Goal: Information Seeking & Learning: Learn about a topic

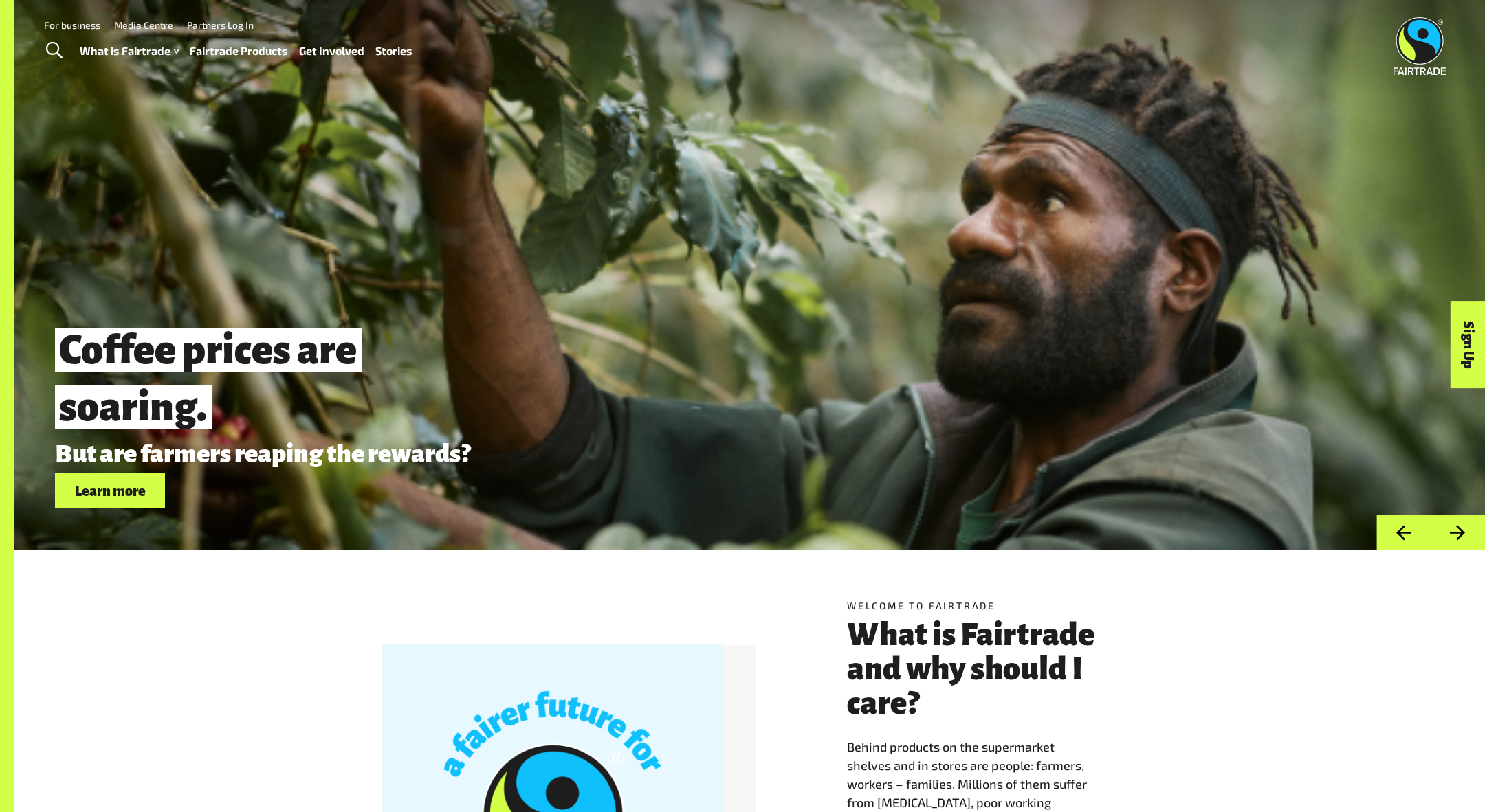
click at [252, 53] on link "Fairtrade Products" at bounding box center [239, 51] width 98 height 20
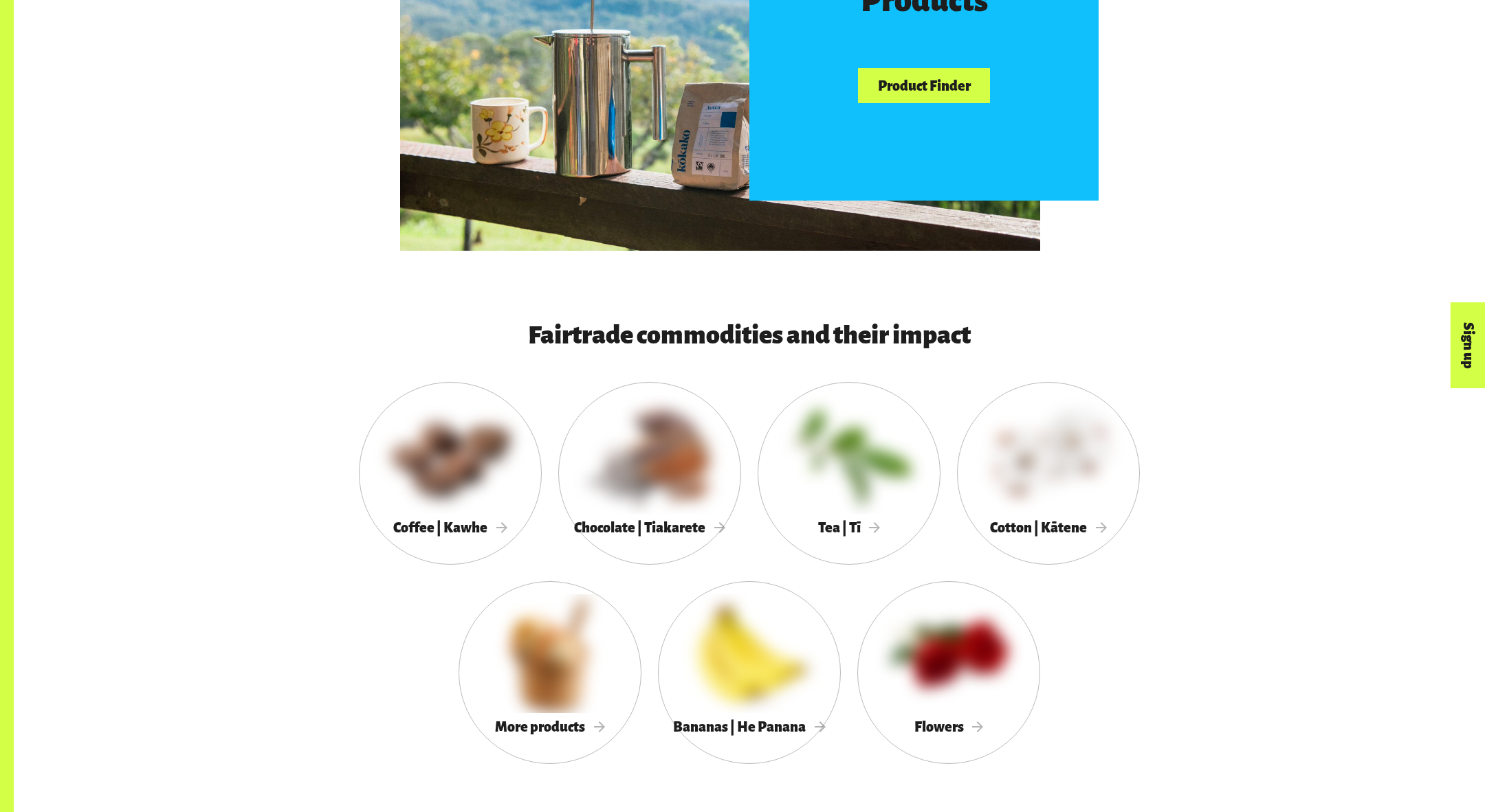
scroll to position [1192, 0]
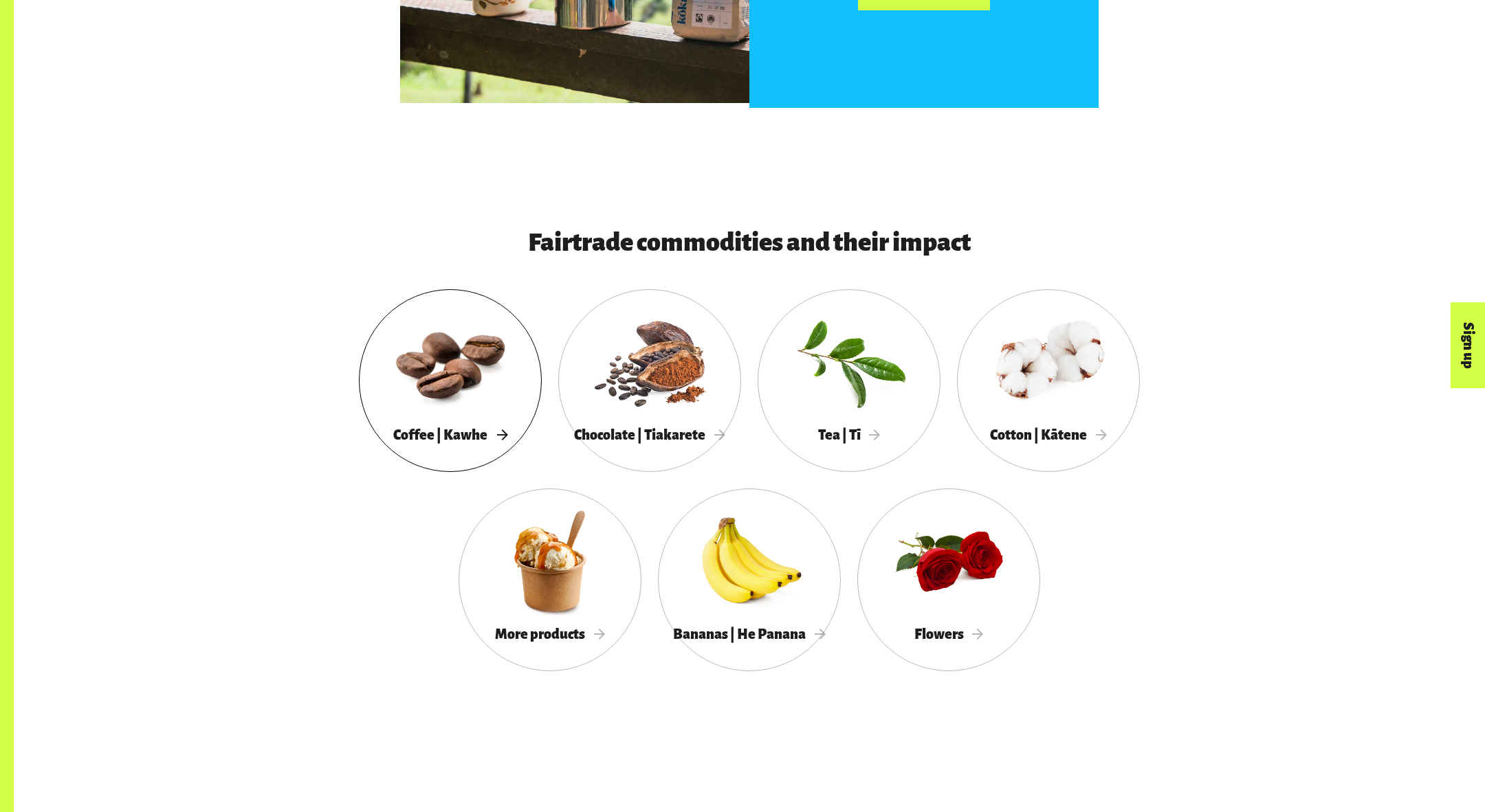
click at [421, 374] on div at bounding box center [450, 361] width 183 height 119
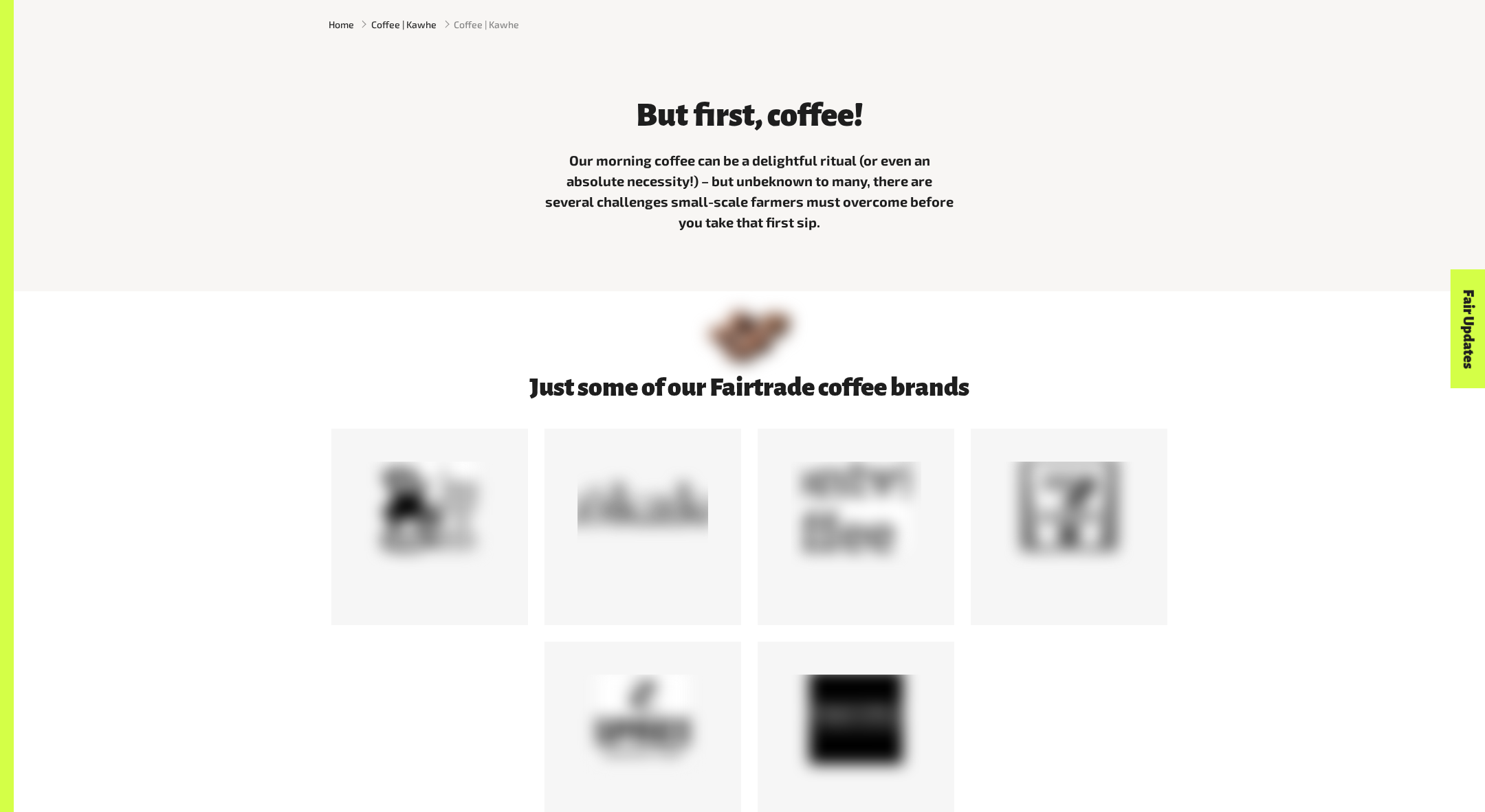
scroll to position [897, 0]
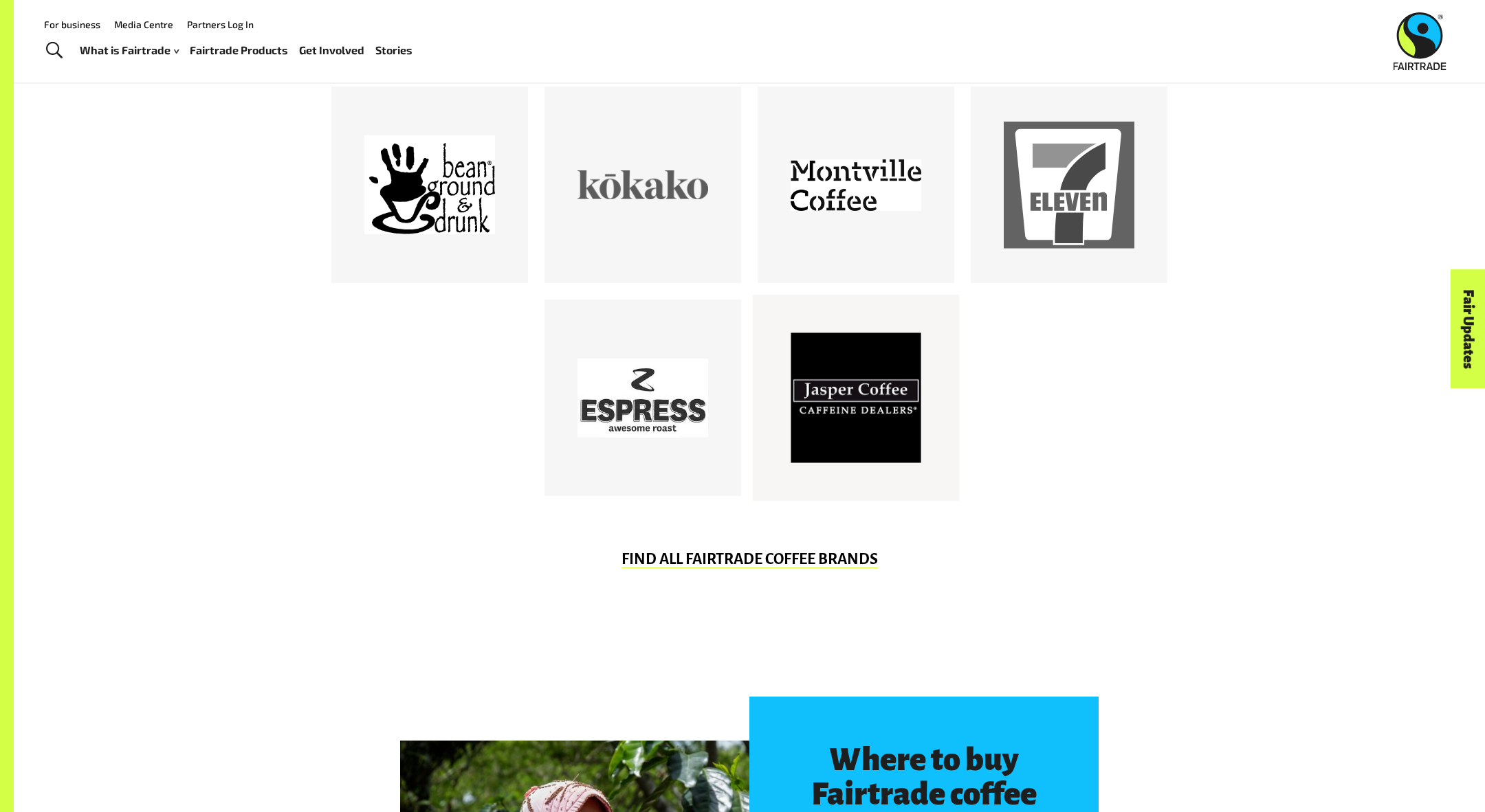
click at [934, 470] on div at bounding box center [856, 398] width 206 height 206
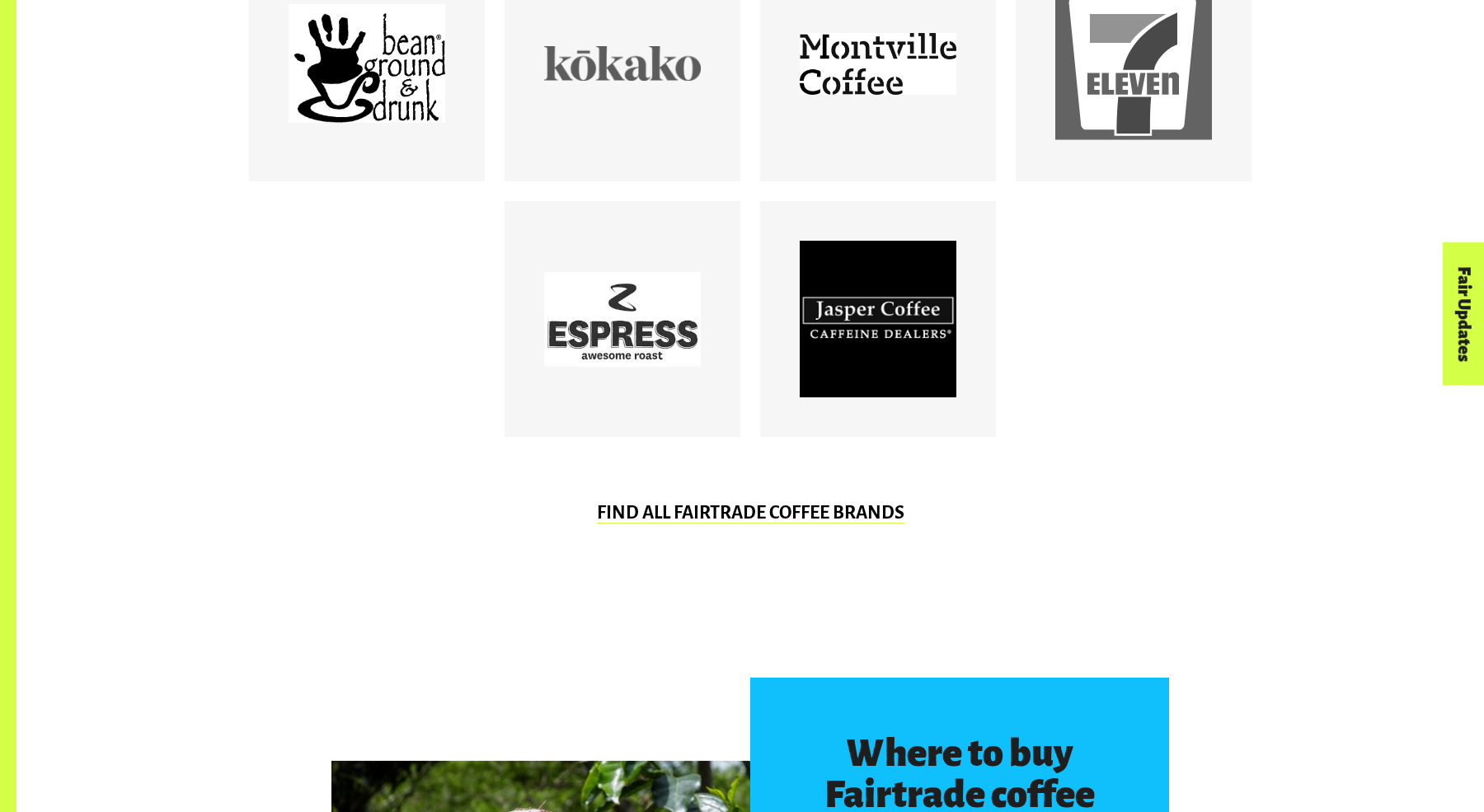
scroll to position [1421, 0]
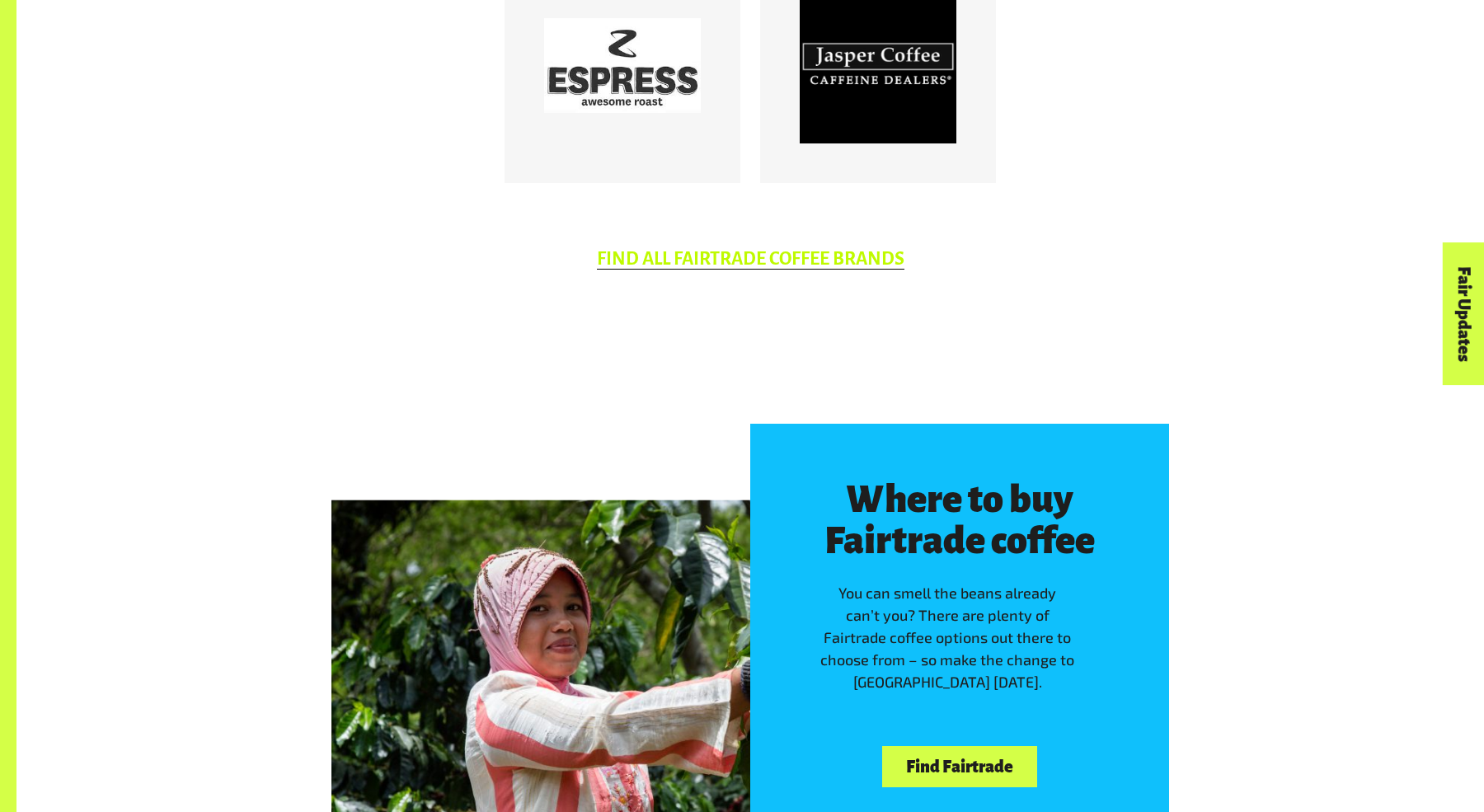
click at [809, 255] on link "FIND ALL FAIRTRADE COFFEE BRANDS" at bounding box center [750, 259] width 307 height 20
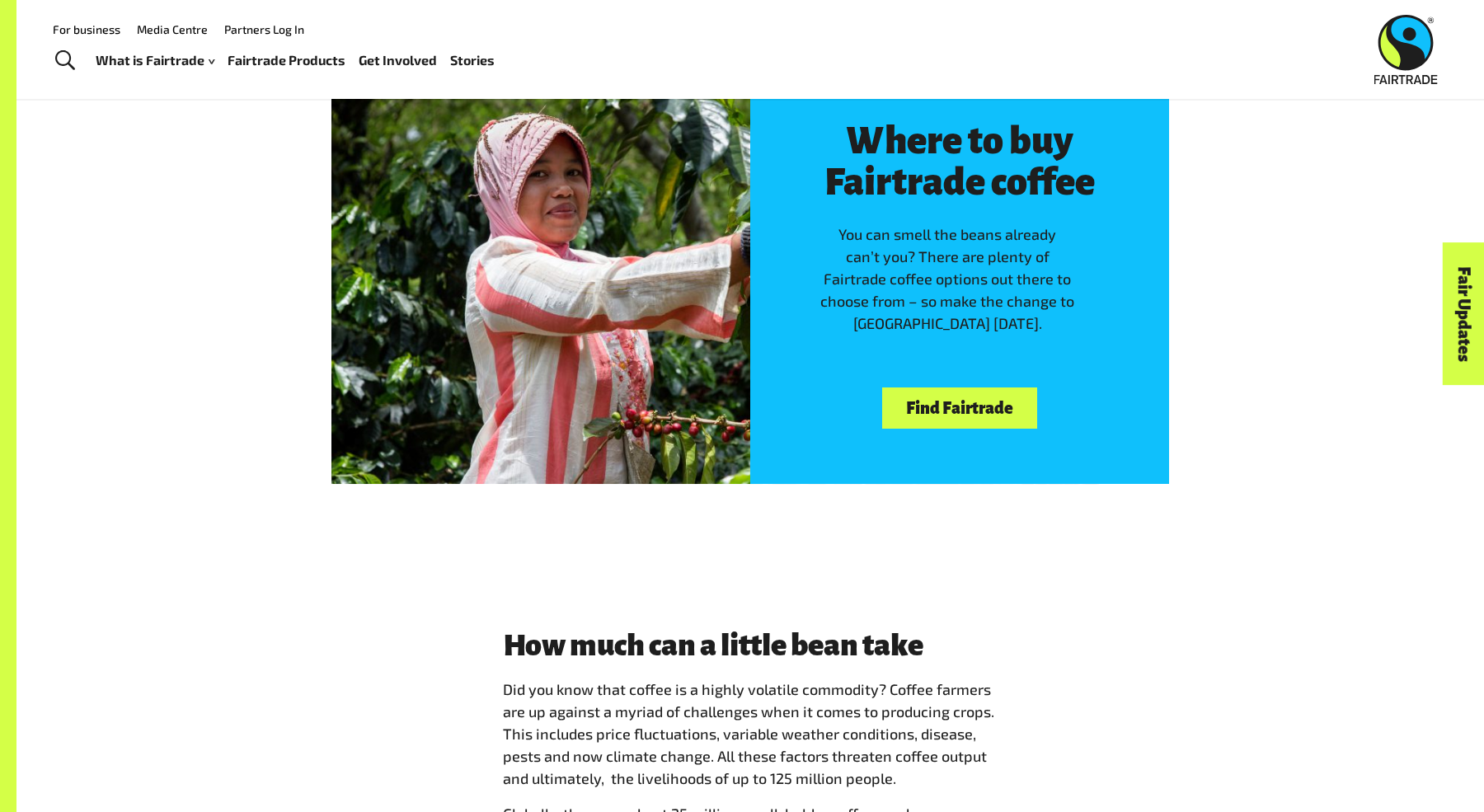
scroll to position [1769, 0]
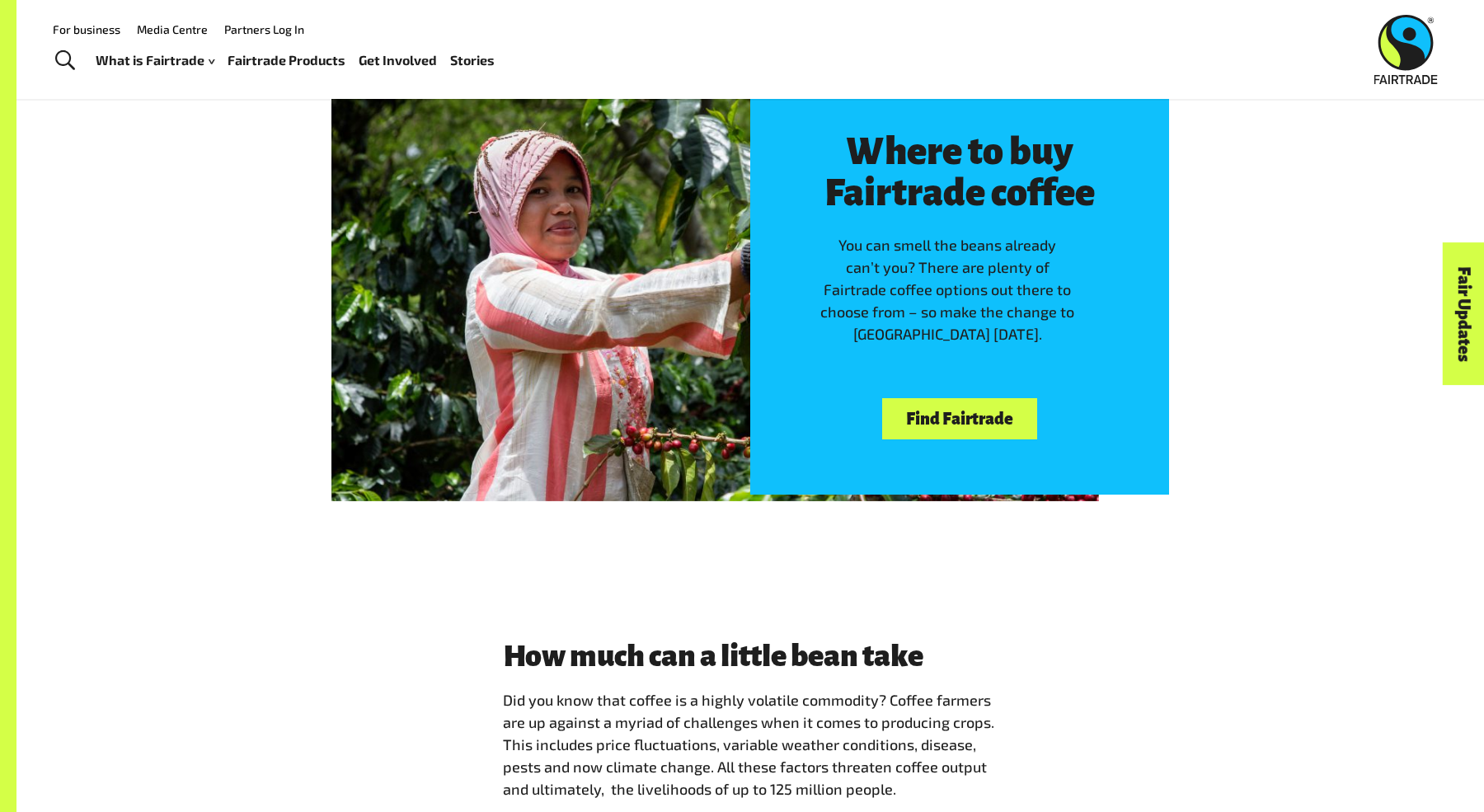
click at [971, 406] on link "Find Fairtrade" at bounding box center [959, 419] width 154 height 42
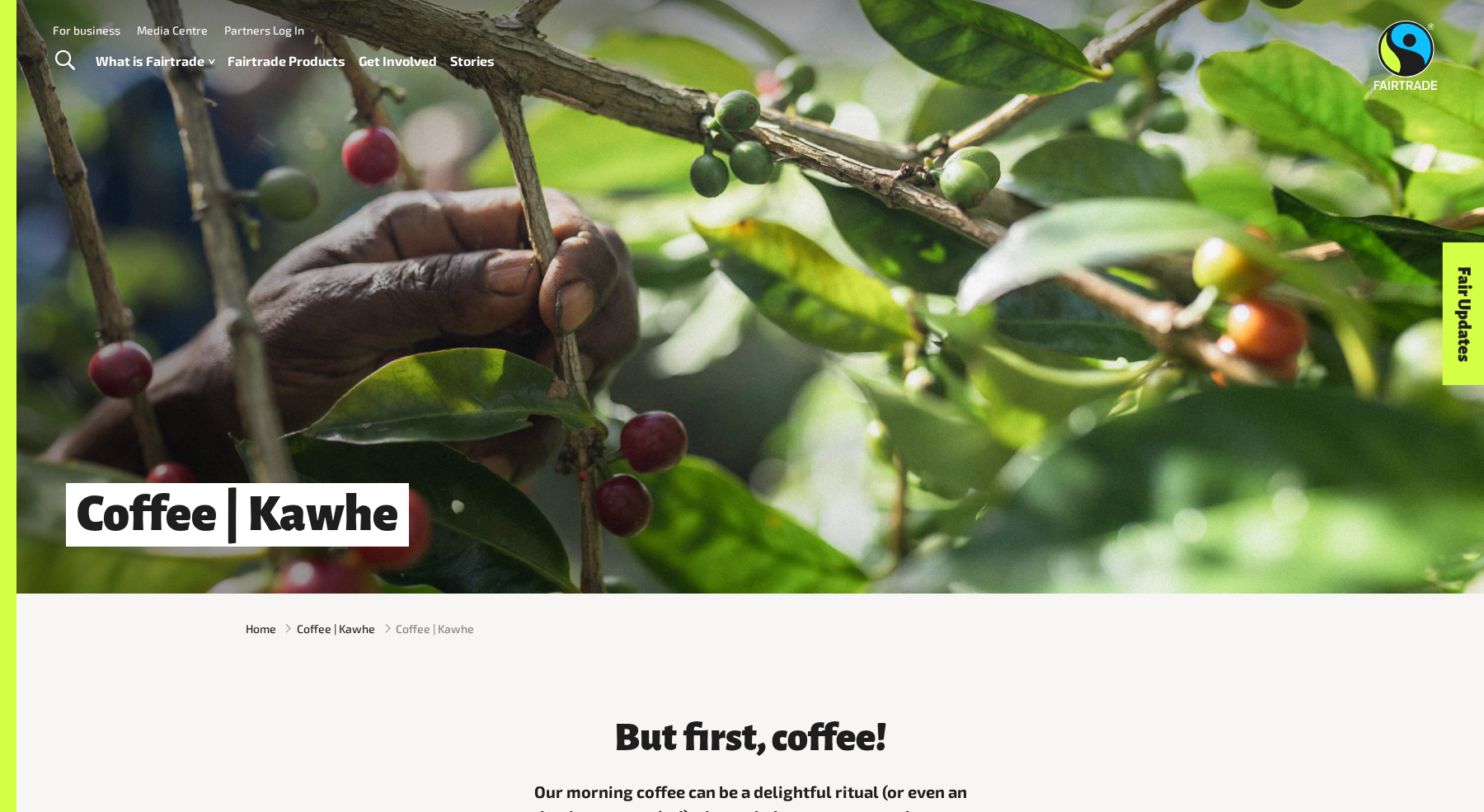
click at [306, 59] on link "Fairtrade Products" at bounding box center [286, 61] width 118 height 24
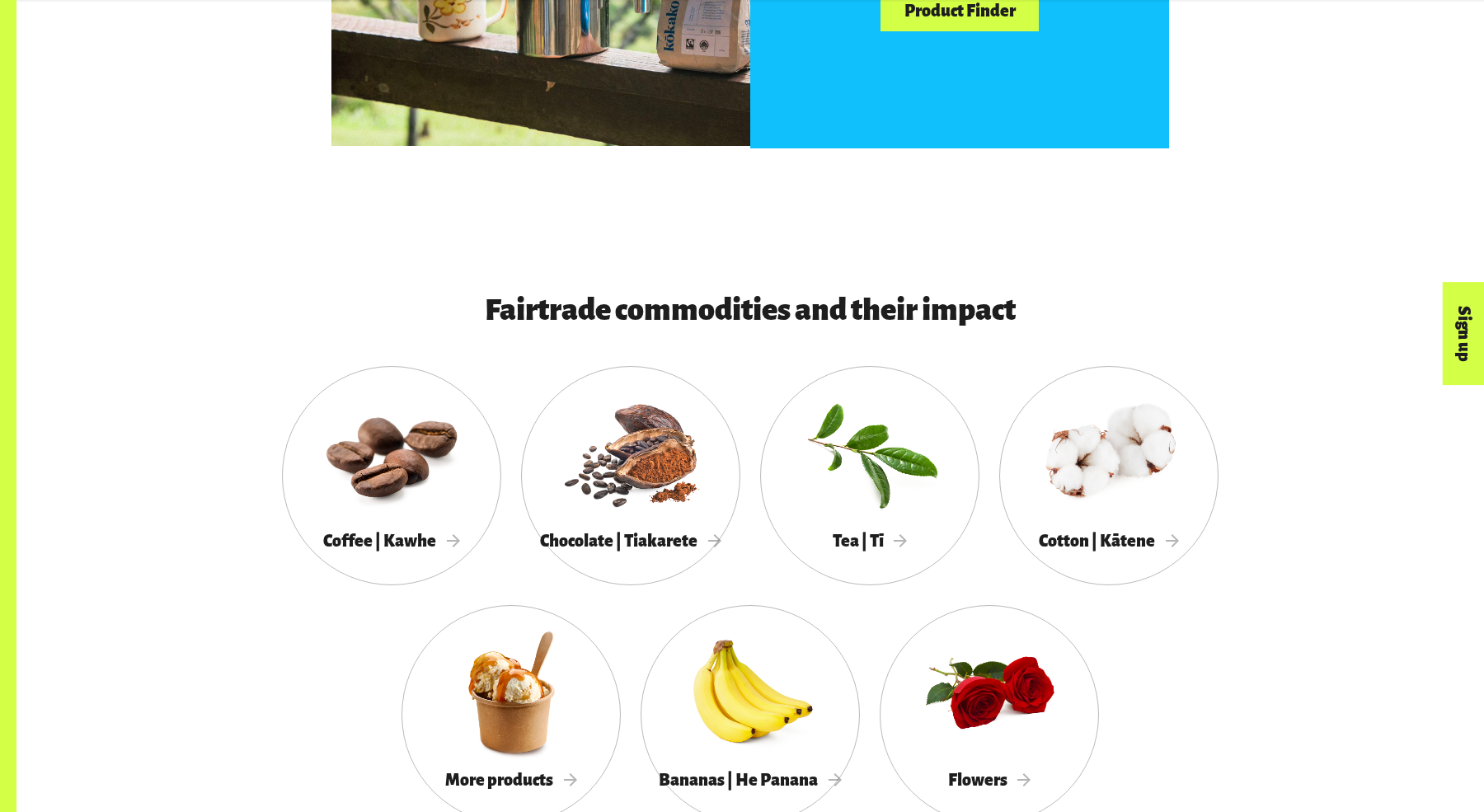
scroll to position [1528, 0]
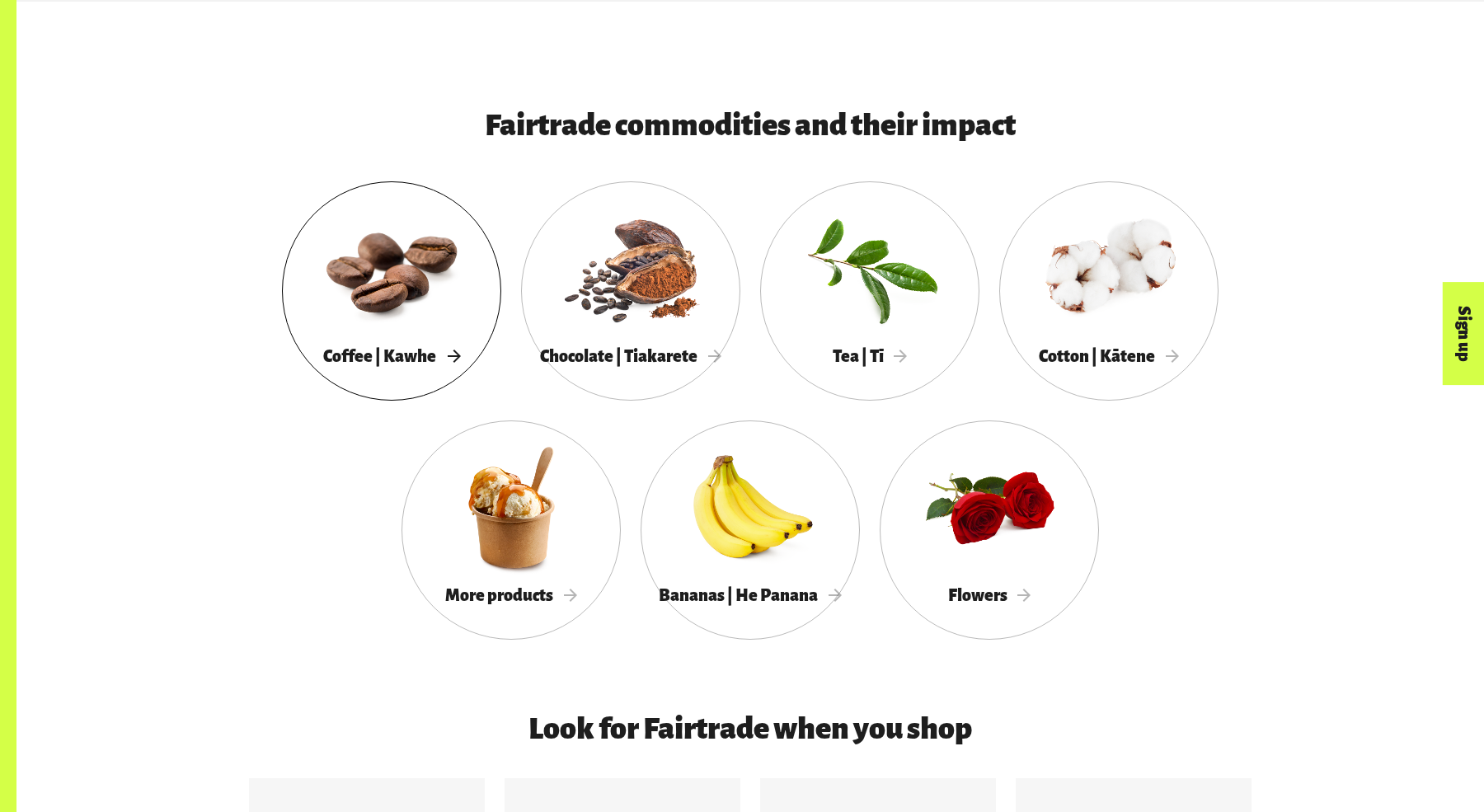
click at [390, 294] on div at bounding box center [391, 268] width 219 height 142
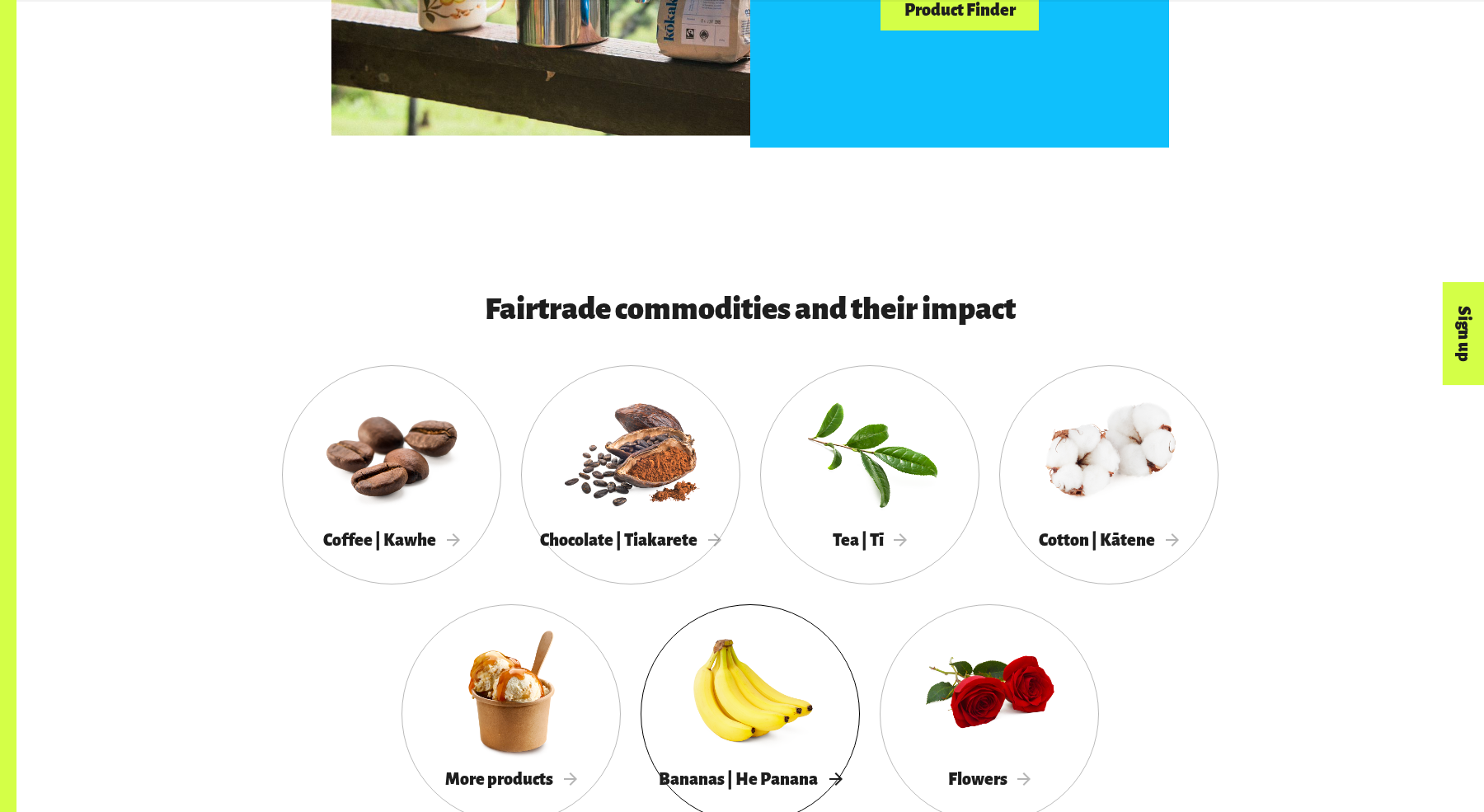
scroll to position [1351, 0]
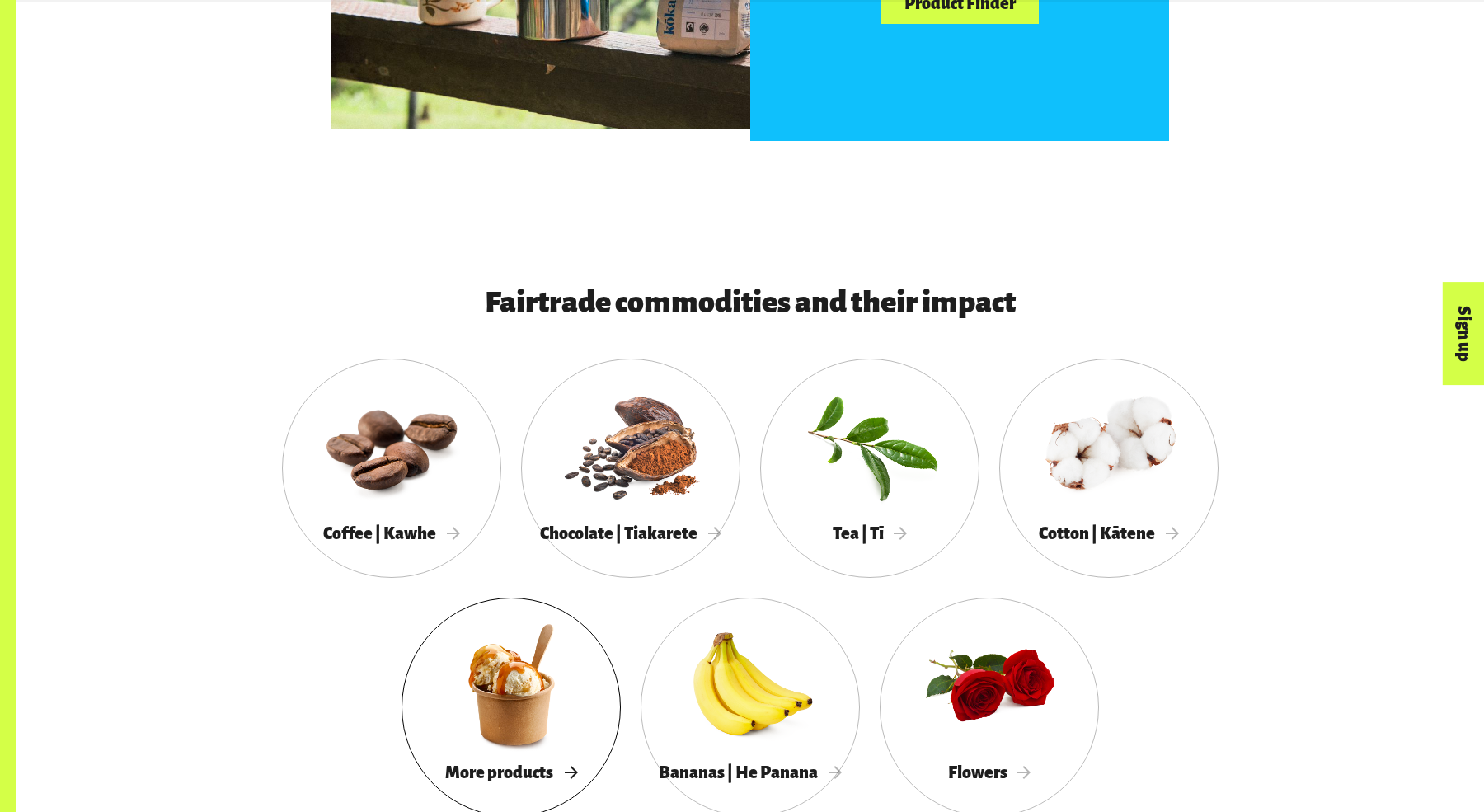
click at [567, 673] on div at bounding box center [511, 684] width 219 height 142
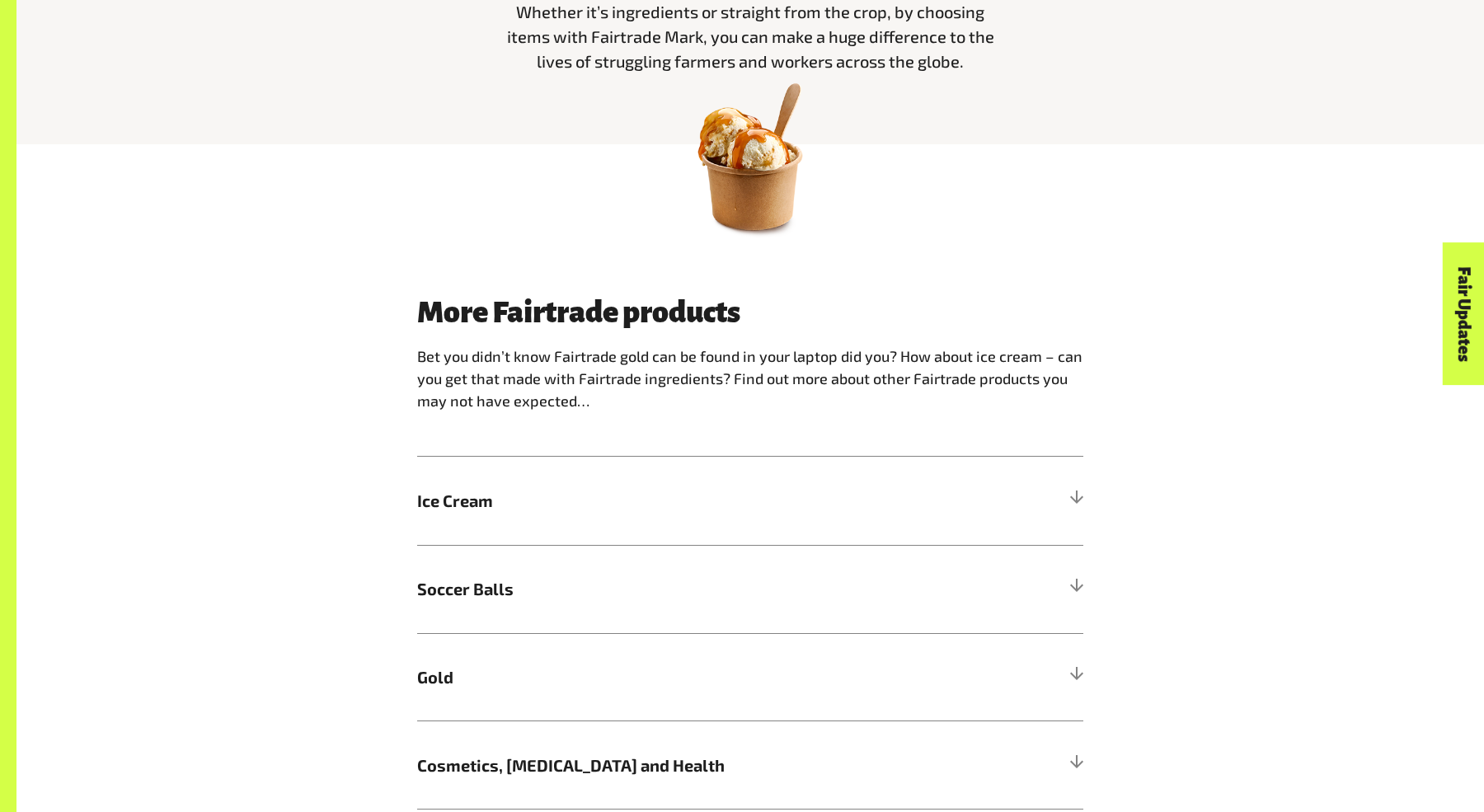
scroll to position [1074, 0]
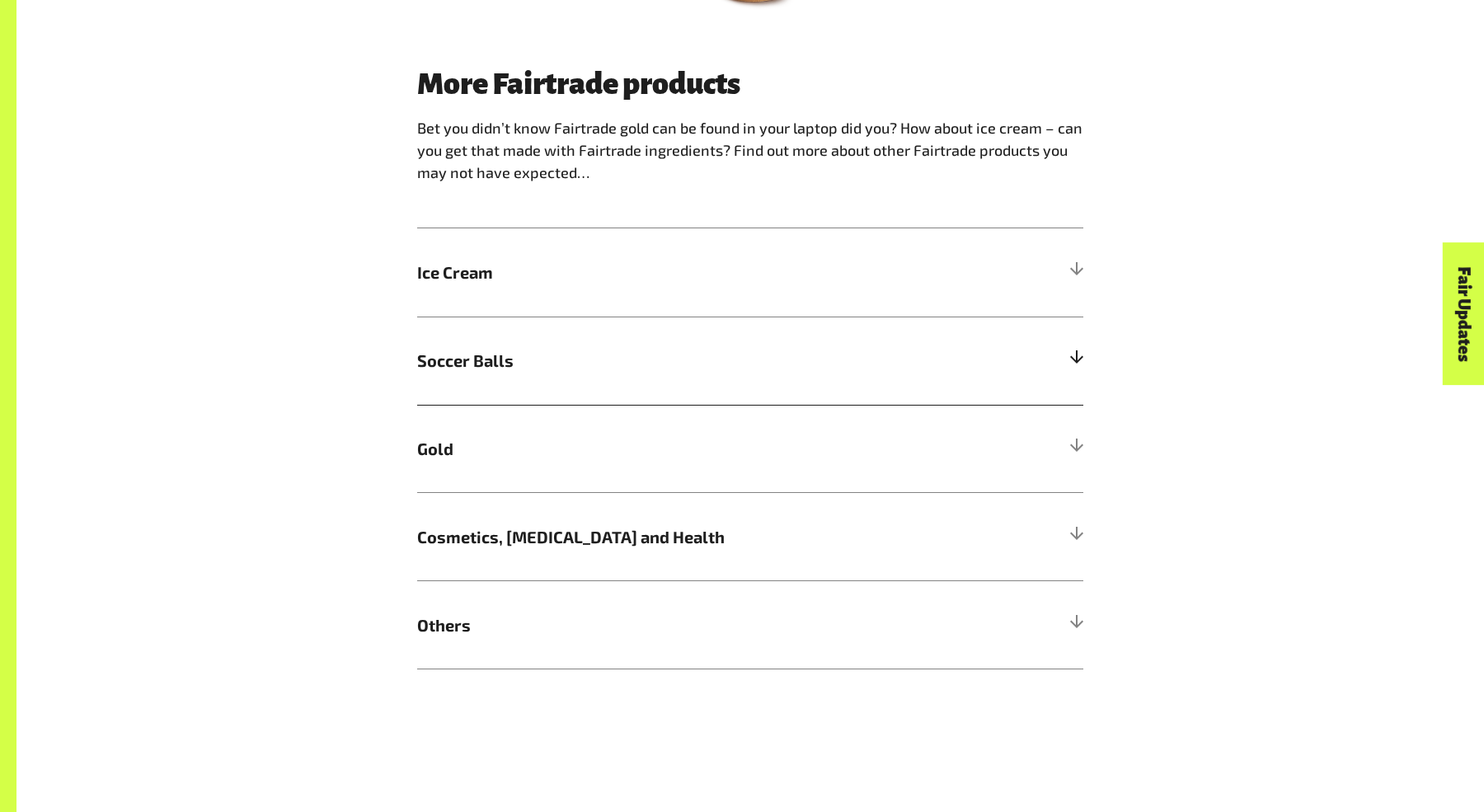
click at [577, 361] on span "Soccer Balls" at bounding box center [666, 359] width 499 height 24
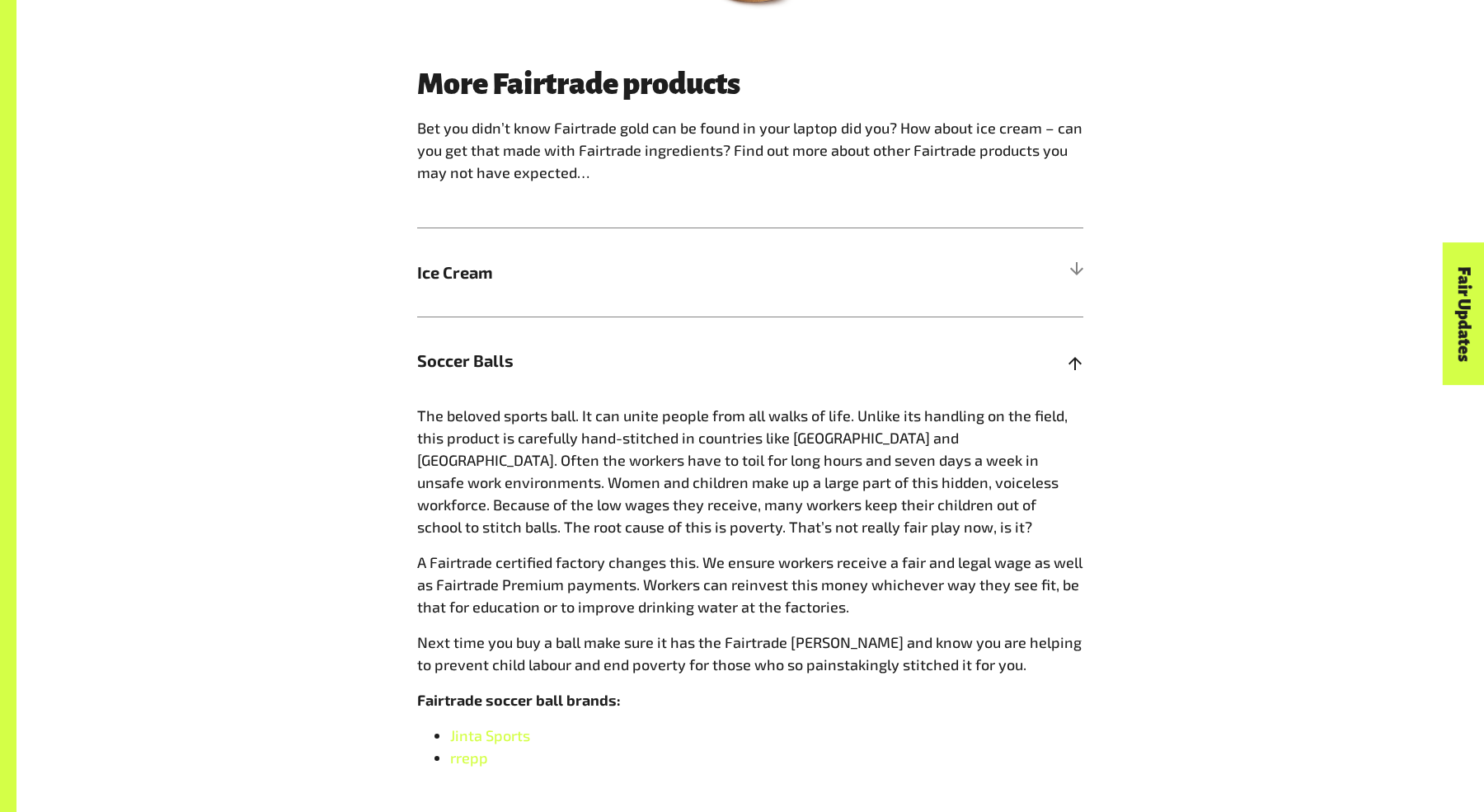
click at [562, 340] on h5 "Soccer Balls" at bounding box center [749, 360] width 666 height 88
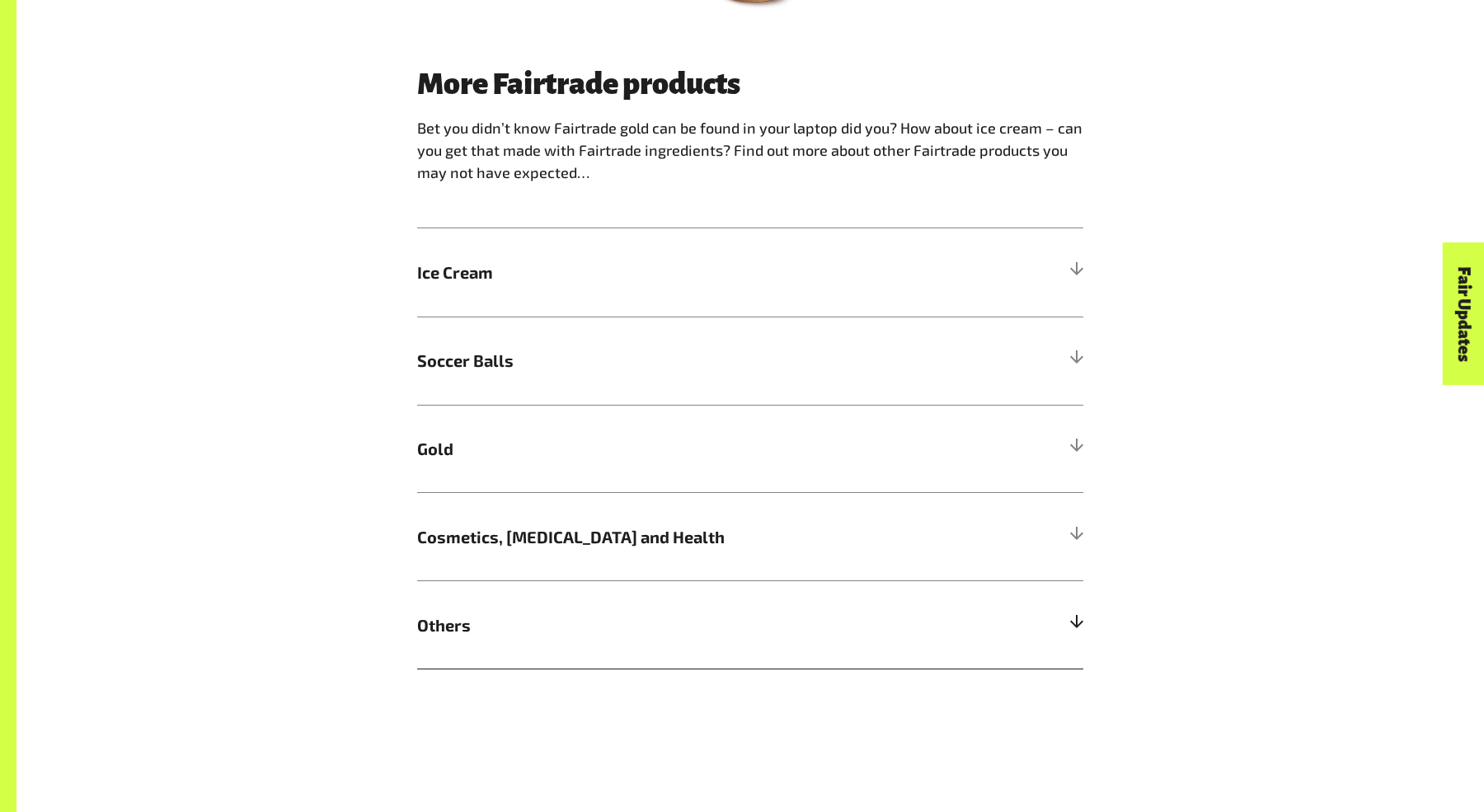
click at [591, 629] on span "Others" at bounding box center [666, 624] width 499 height 24
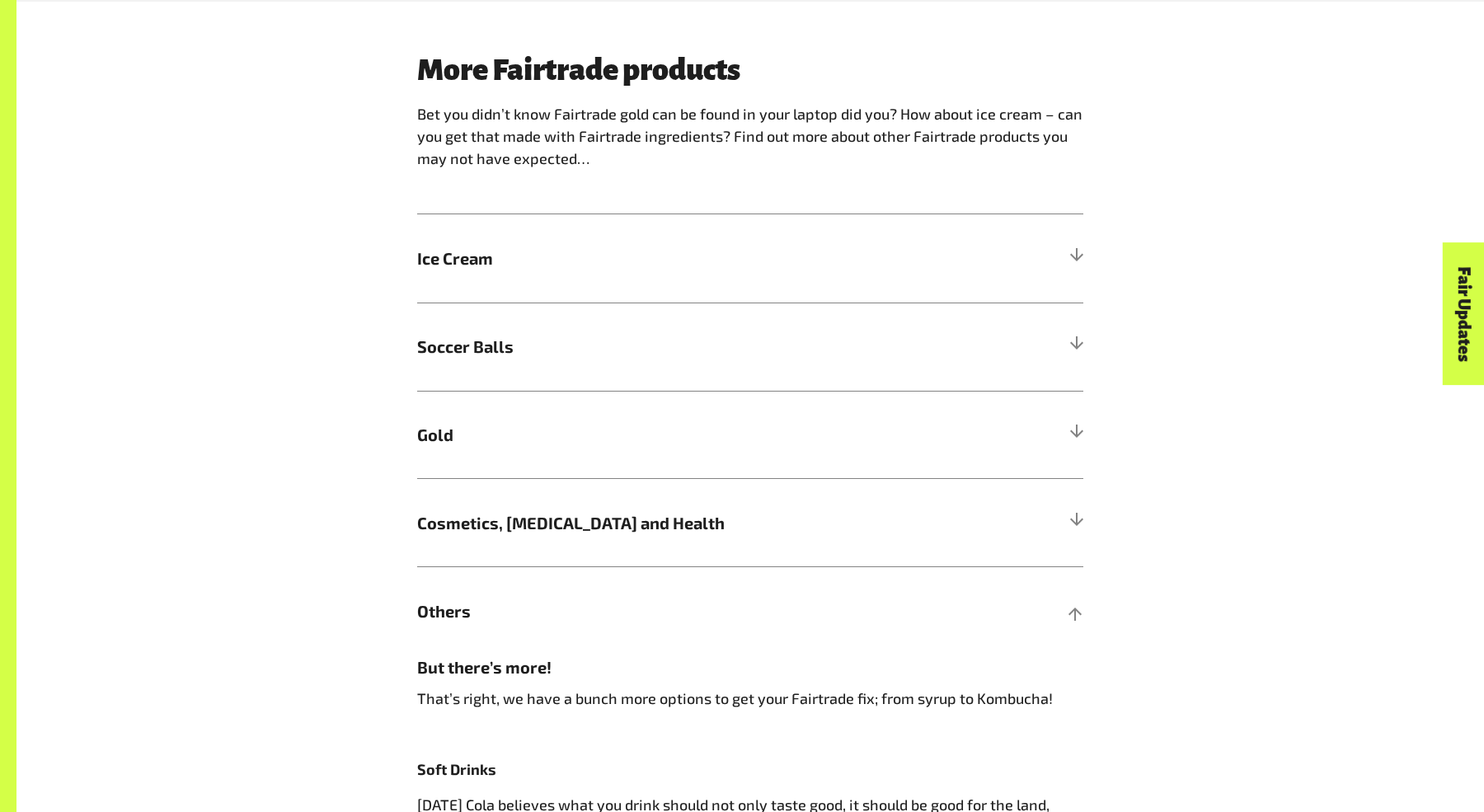
scroll to position [1213, 0]
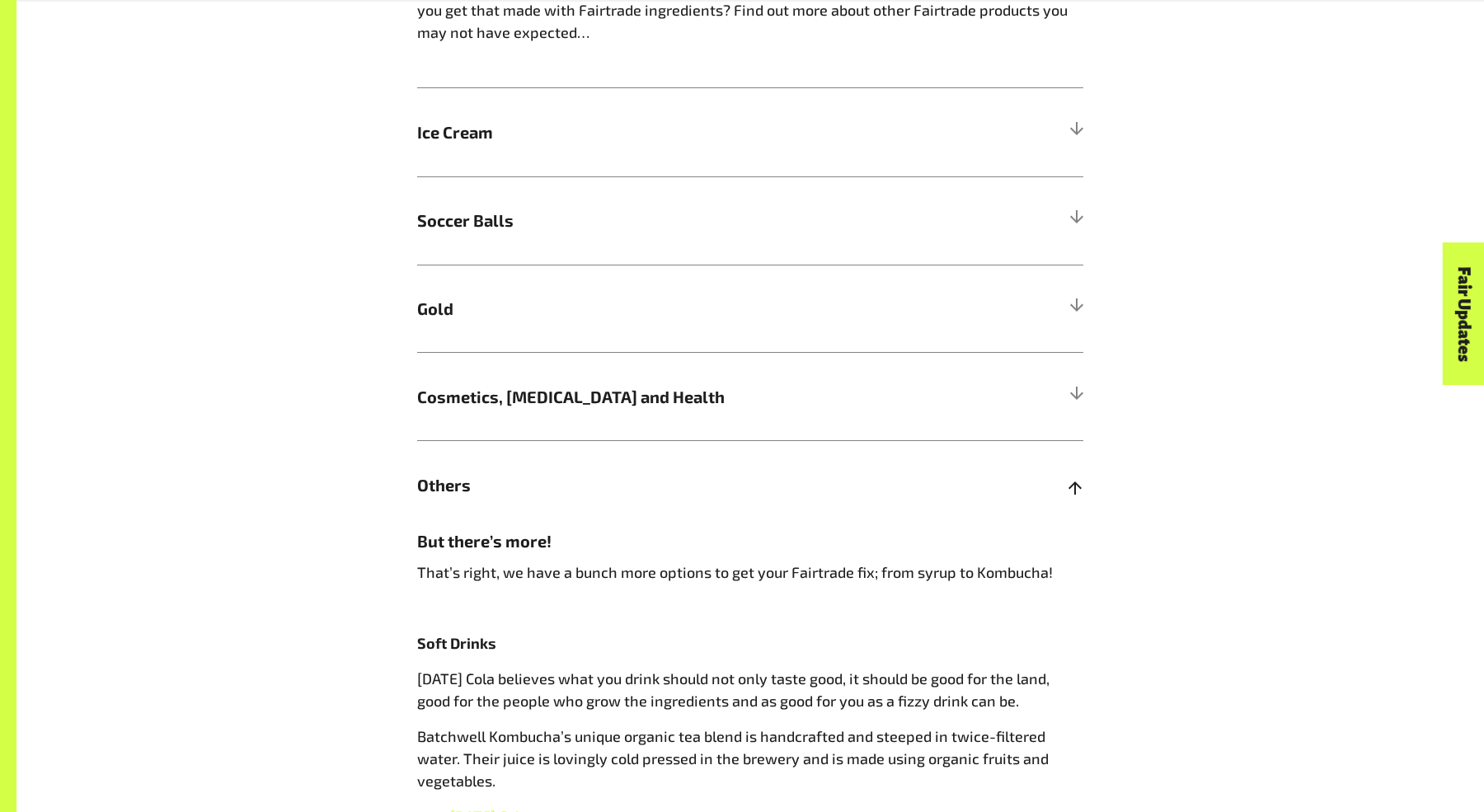
click at [611, 502] on h5 "Others" at bounding box center [749, 484] width 666 height 88
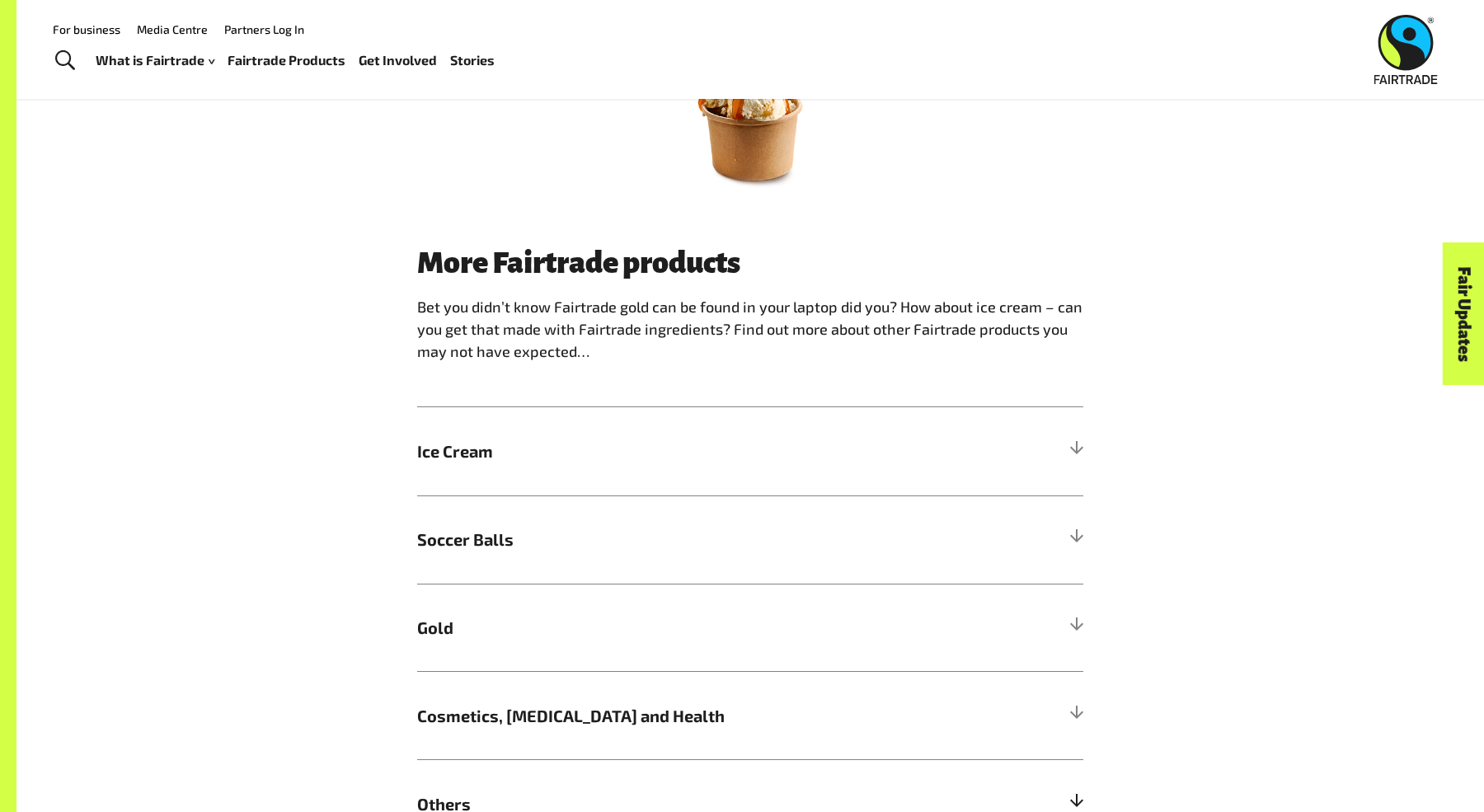
scroll to position [884, 0]
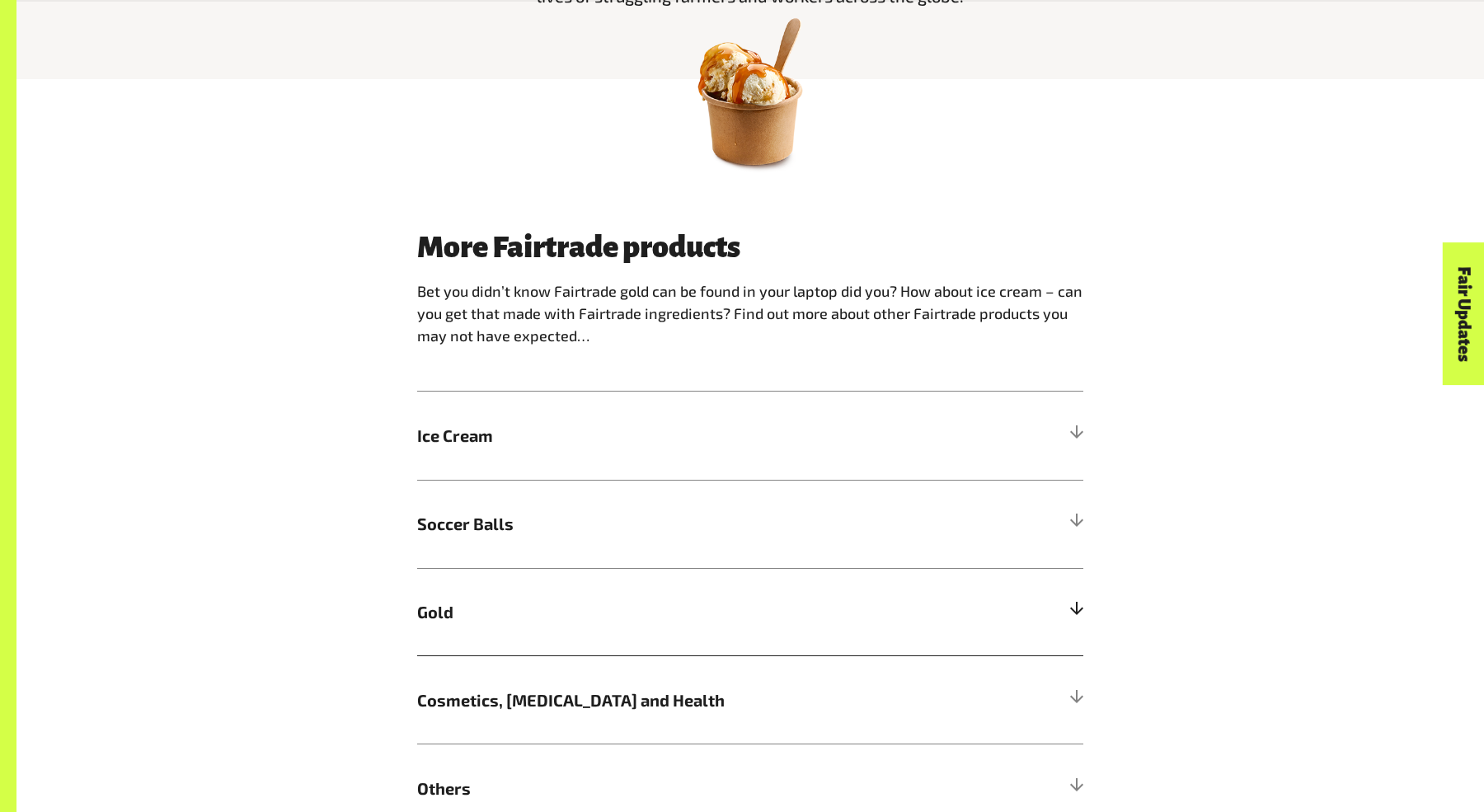
click at [554, 608] on span "Gold" at bounding box center [666, 611] width 499 height 24
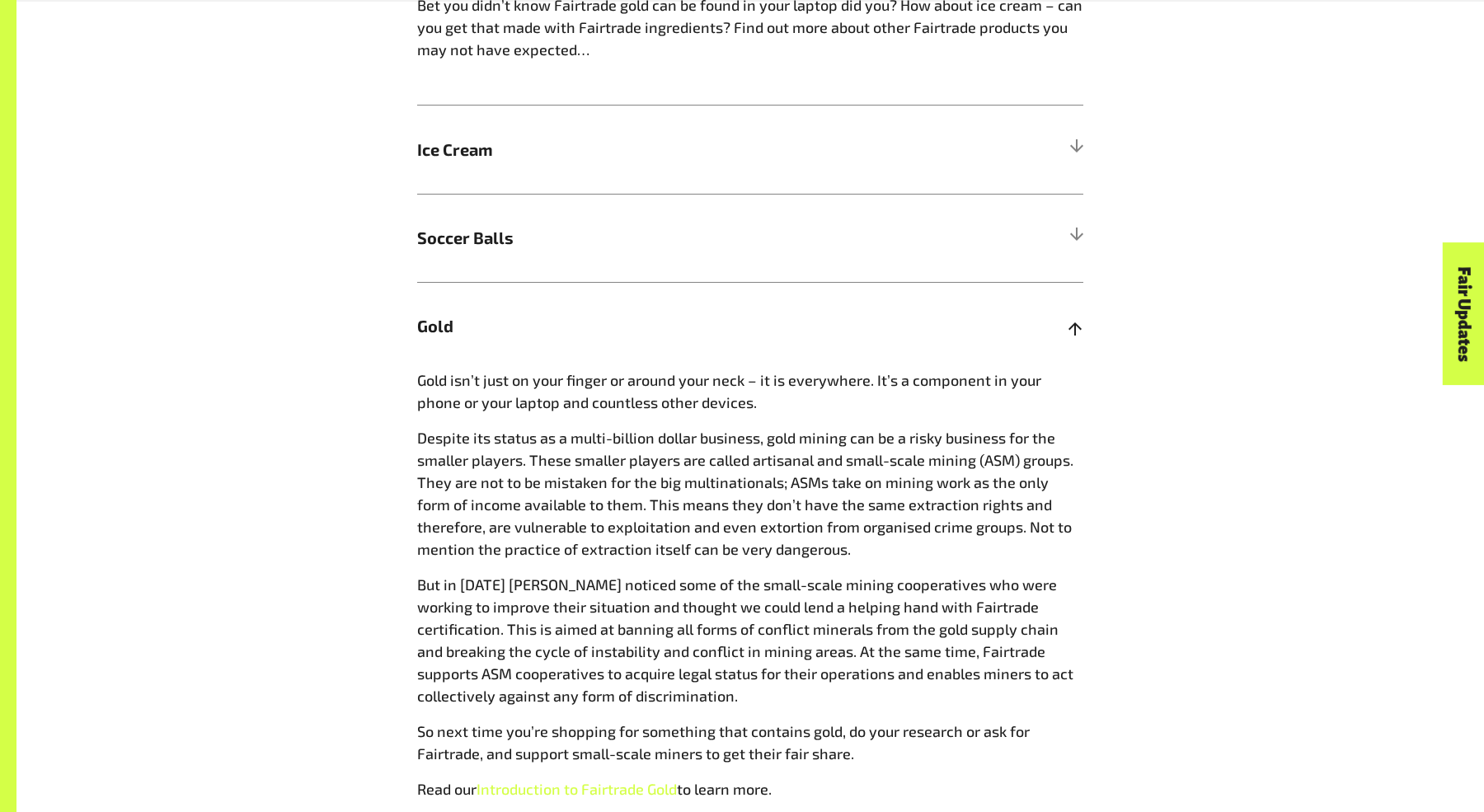
scroll to position [1431, 0]
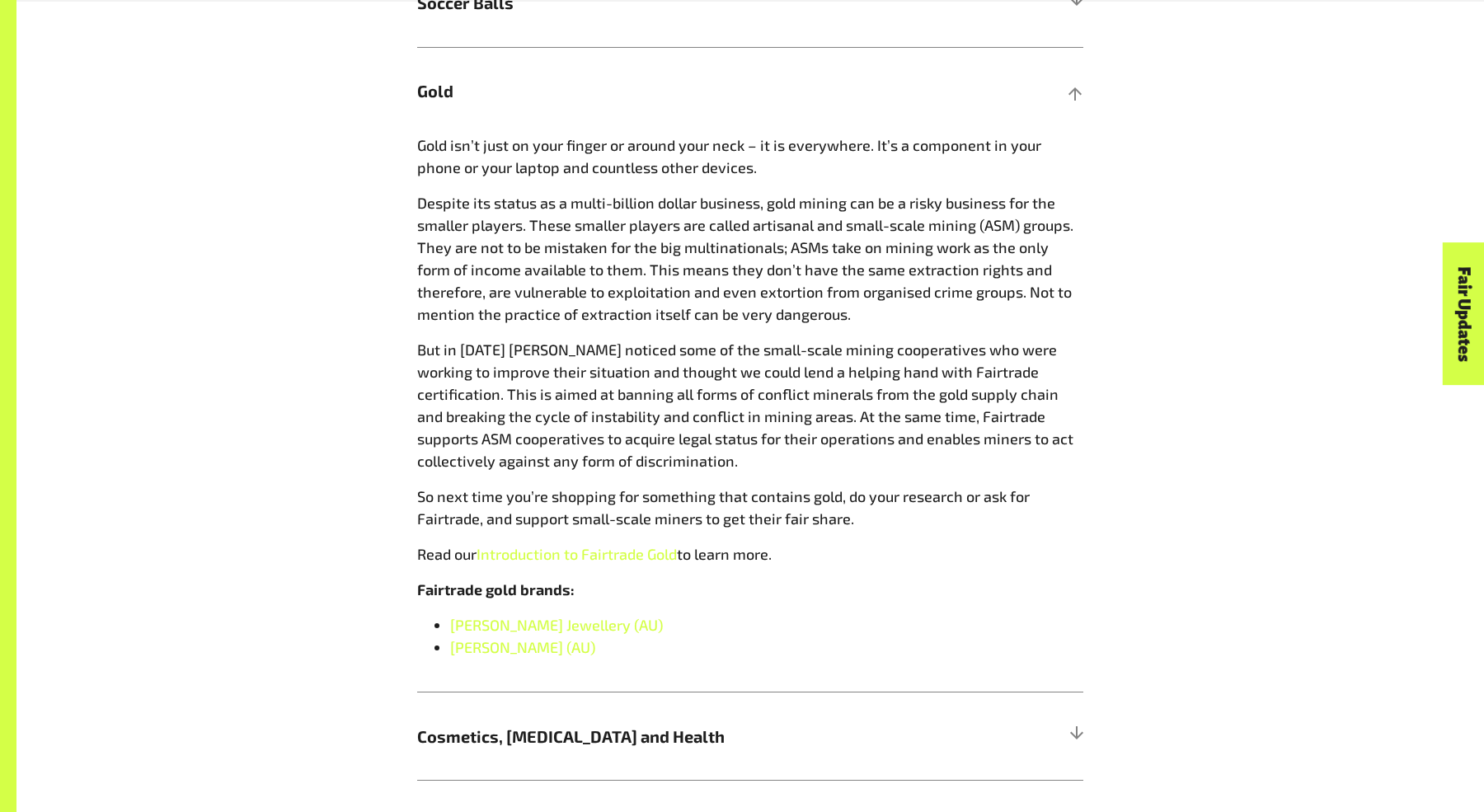
drag, startPoint x: 659, startPoint y: 655, endPoint x: 401, endPoint y: 625, distance: 259.7
click at [401, 625] on div "More Fairtrade products Bet you didn’t know Fairtrade gold can be found in your…" at bounding box center [750, 289] width 1029 height 1159
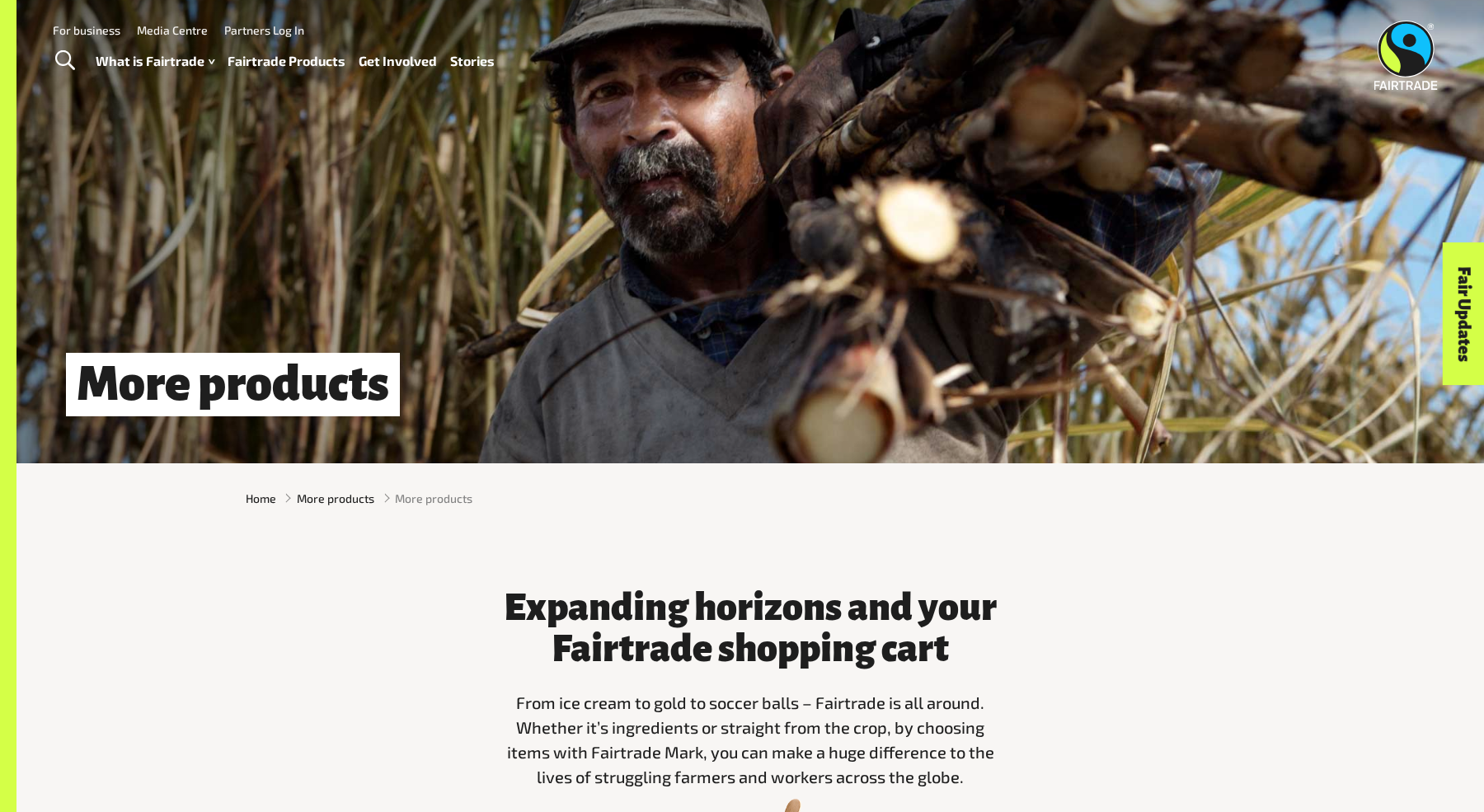
scroll to position [0, 0]
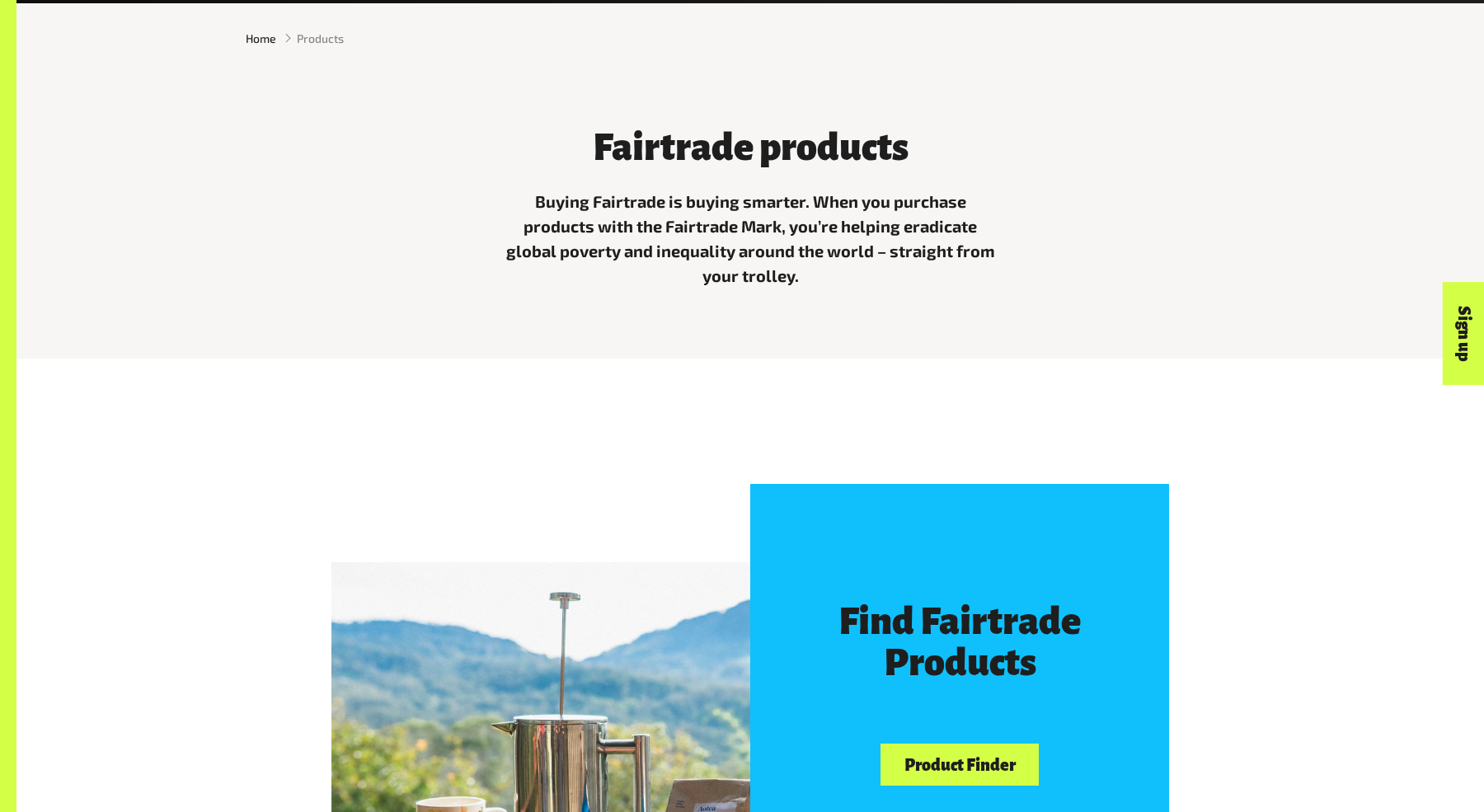
scroll to position [1584, 0]
